Goal: Complete application form: Complete application form

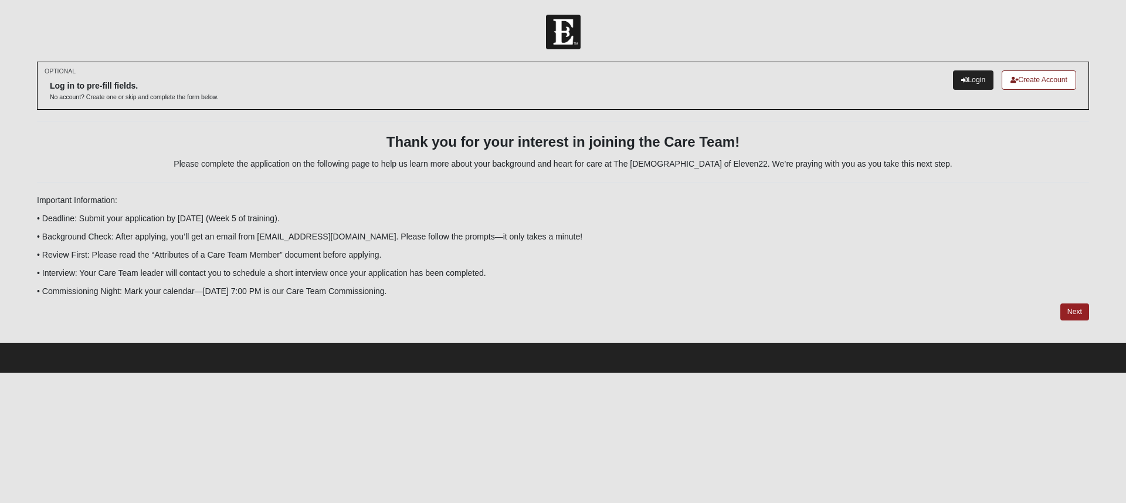
click at [975, 87] on link "Login" at bounding box center [973, 79] width 40 height 19
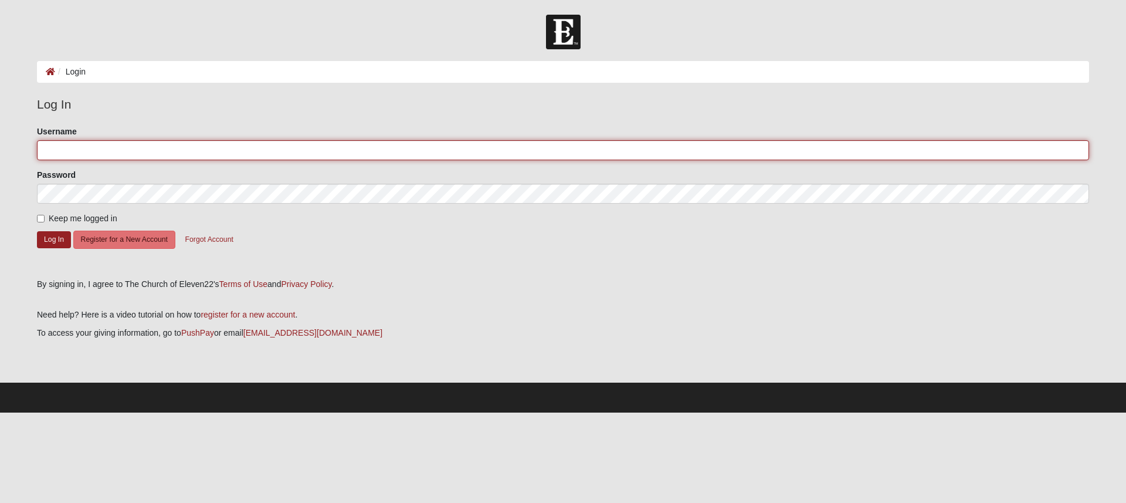
click at [152, 150] on input "Username" at bounding box center [563, 150] width 1052 height 20
type input "aiDEPTSNaC"
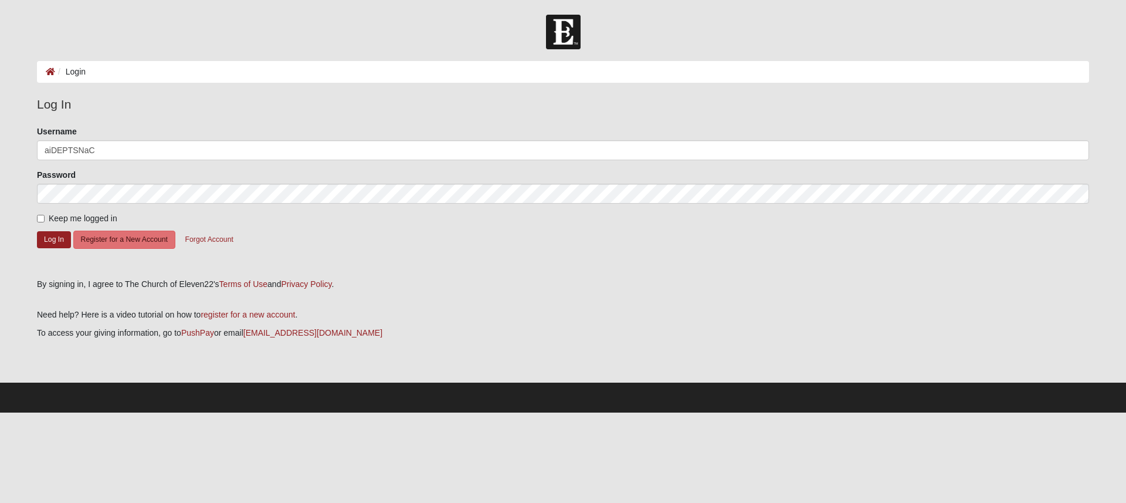
click at [39, 217] on input "Keep me logged in" at bounding box center [41, 219] width 8 height 8
checkbox input "true"
click at [52, 236] on button "Log In" at bounding box center [54, 239] width 34 height 17
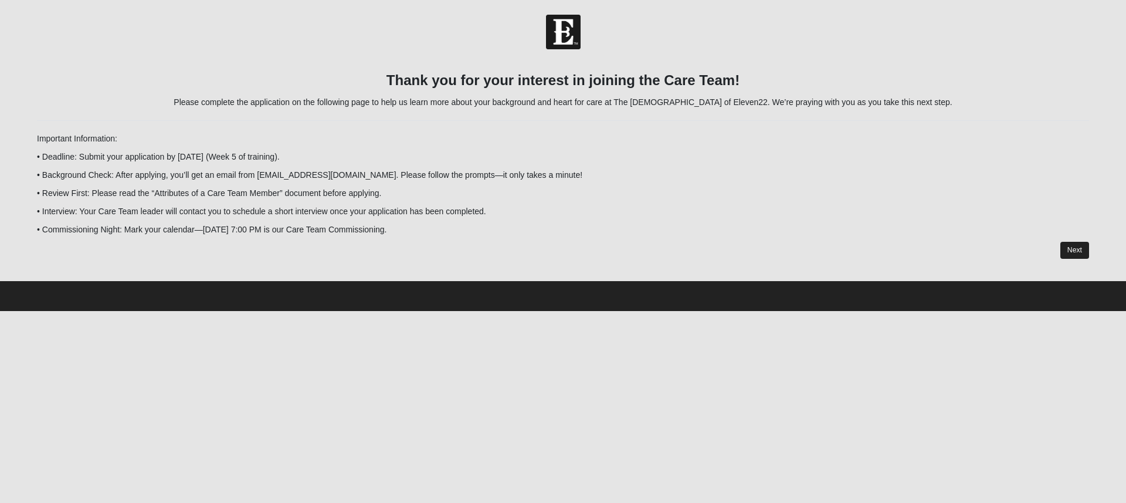
click at [1084, 253] on link "Next" at bounding box center [1074, 250] width 29 height 17
